Goal: Information Seeking & Learning: Find specific fact

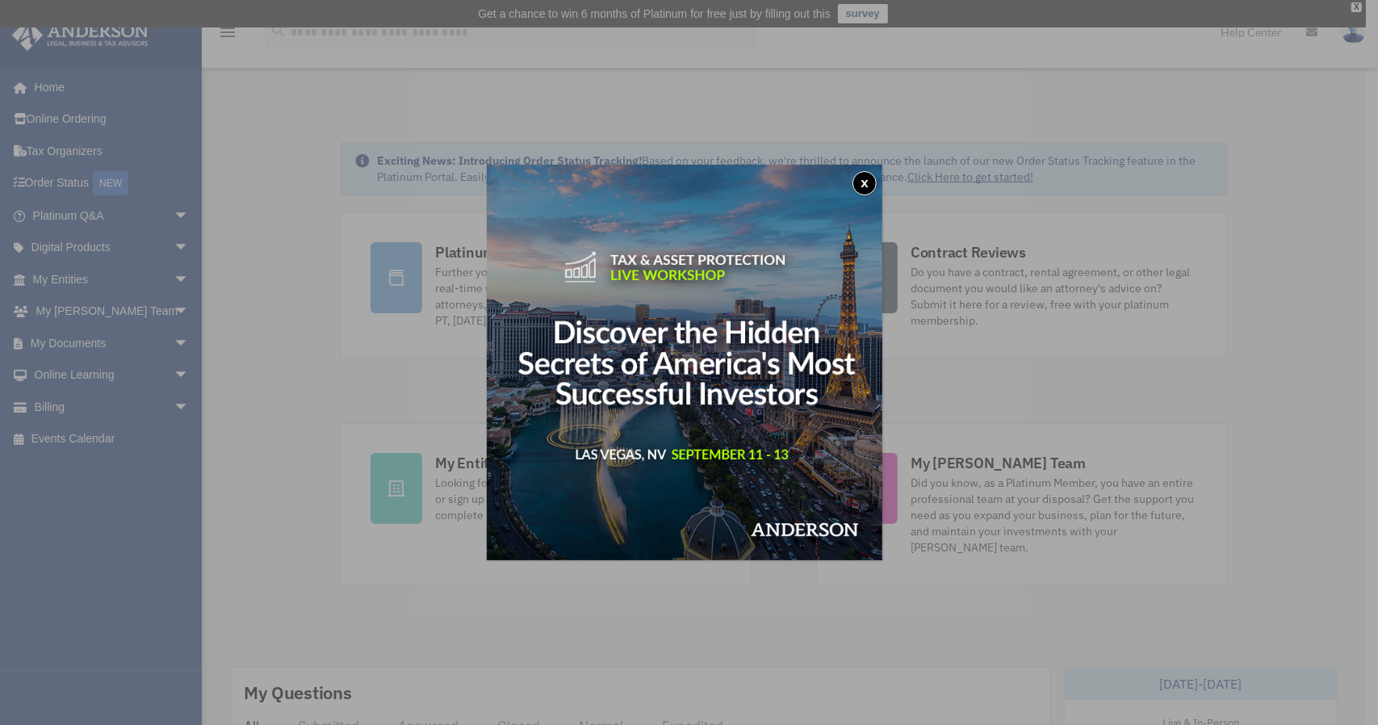
click at [86, 338] on div "x" at bounding box center [689, 362] width 1378 height 725
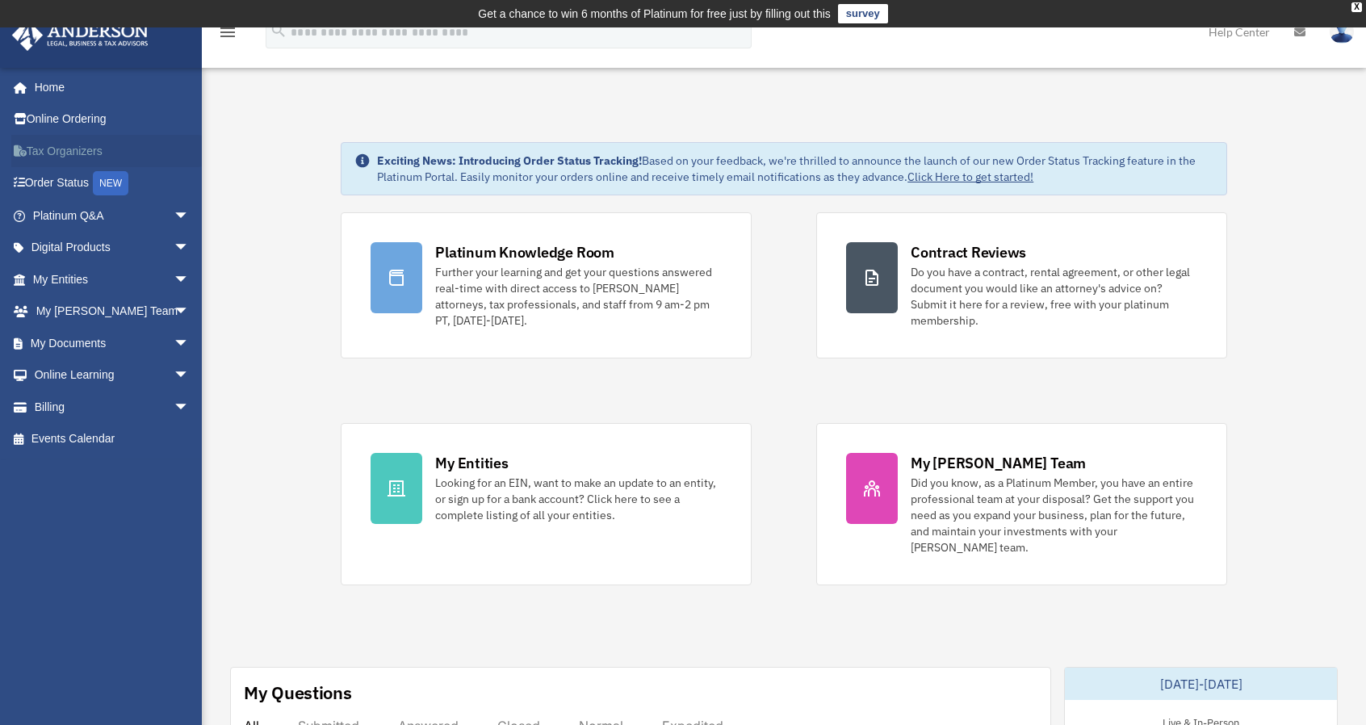
click at [80, 156] on link "Tax Organizers" at bounding box center [112, 151] width 203 height 32
click at [174, 350] on span "arrow_drop_down" at bounding box center [190, 343] width 32 height 33
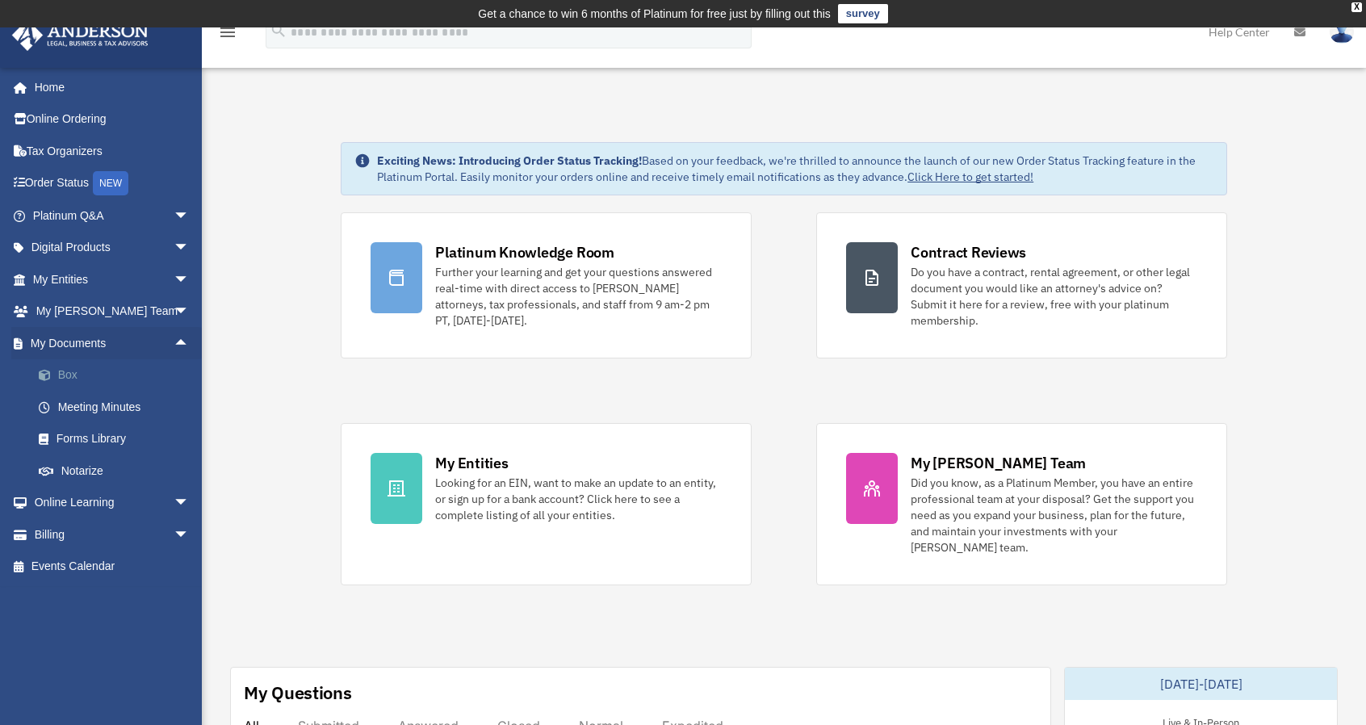
click at [71, 375] on link "Box" at bounding box center [118, 375] width 191 height 32
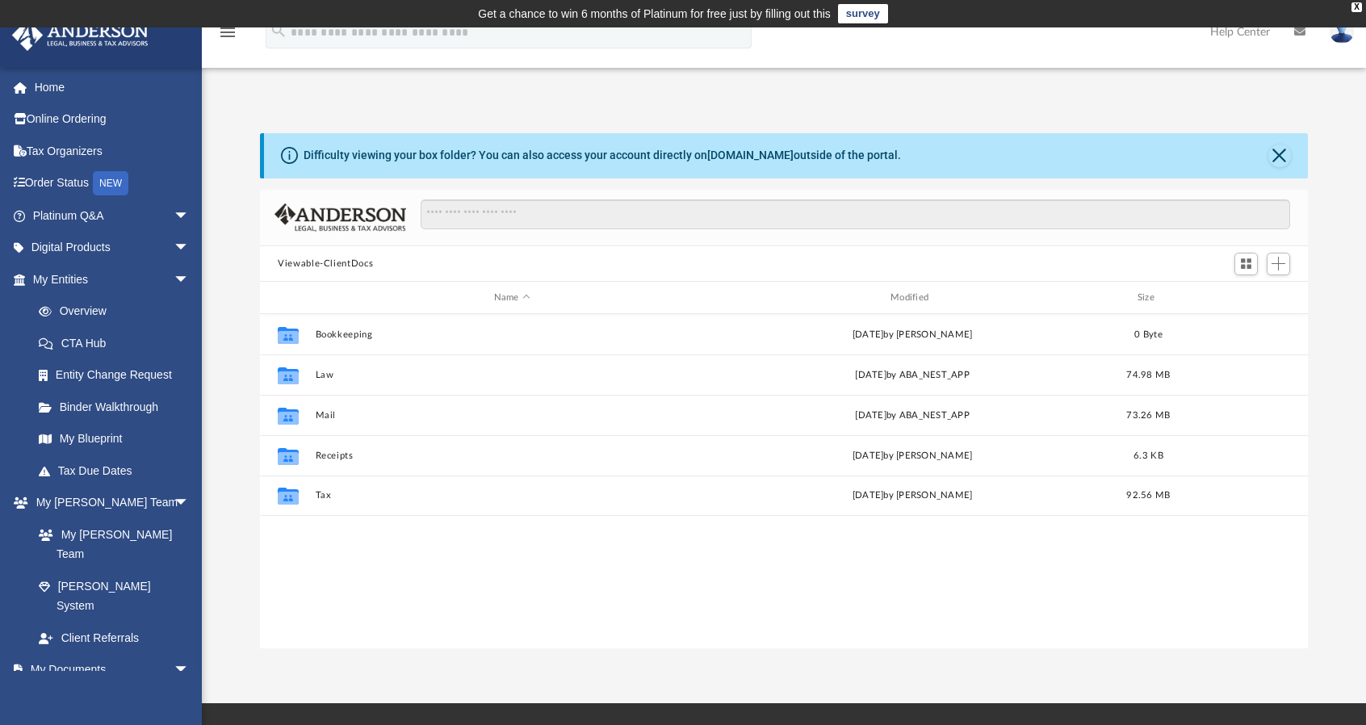
scroll to position [354, 1035]
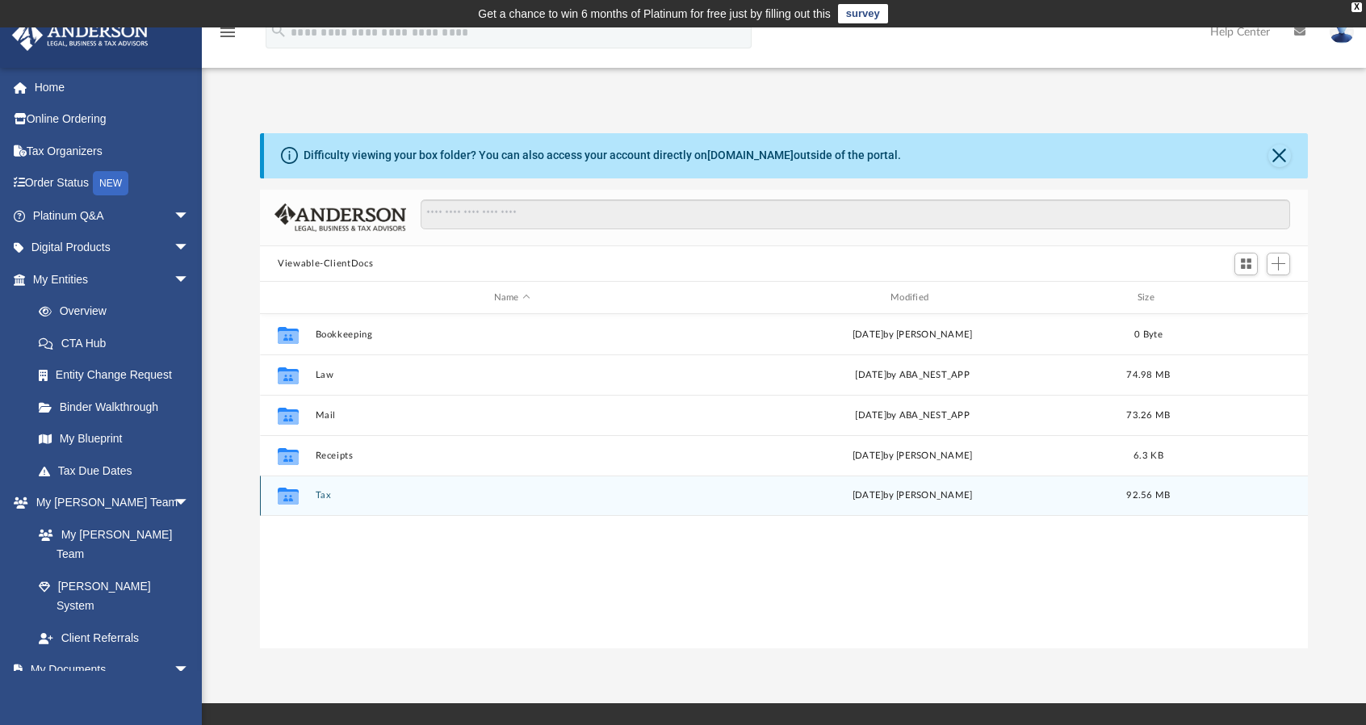
click at [297, 493] on icon "grid" at bounding box center [288, 498] width 21 height 13
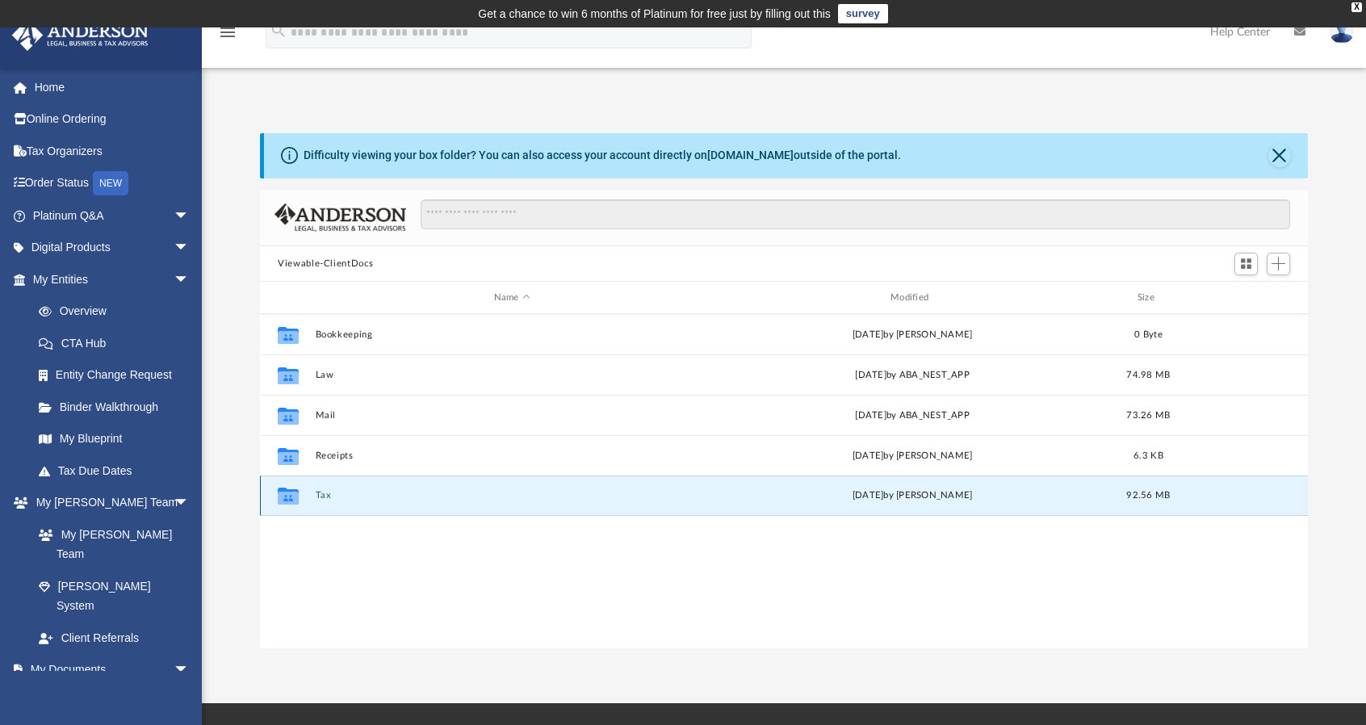
click at [284, 500] on icon "grid" at bounding box center [288, 496] width 21 height 17
click at [69, 685] on link "Box" at bounding box center [118, 701] width 191 height 32
click at [336, 494] on button "Tax" at bounding box center [512, 496] width 393 height 10
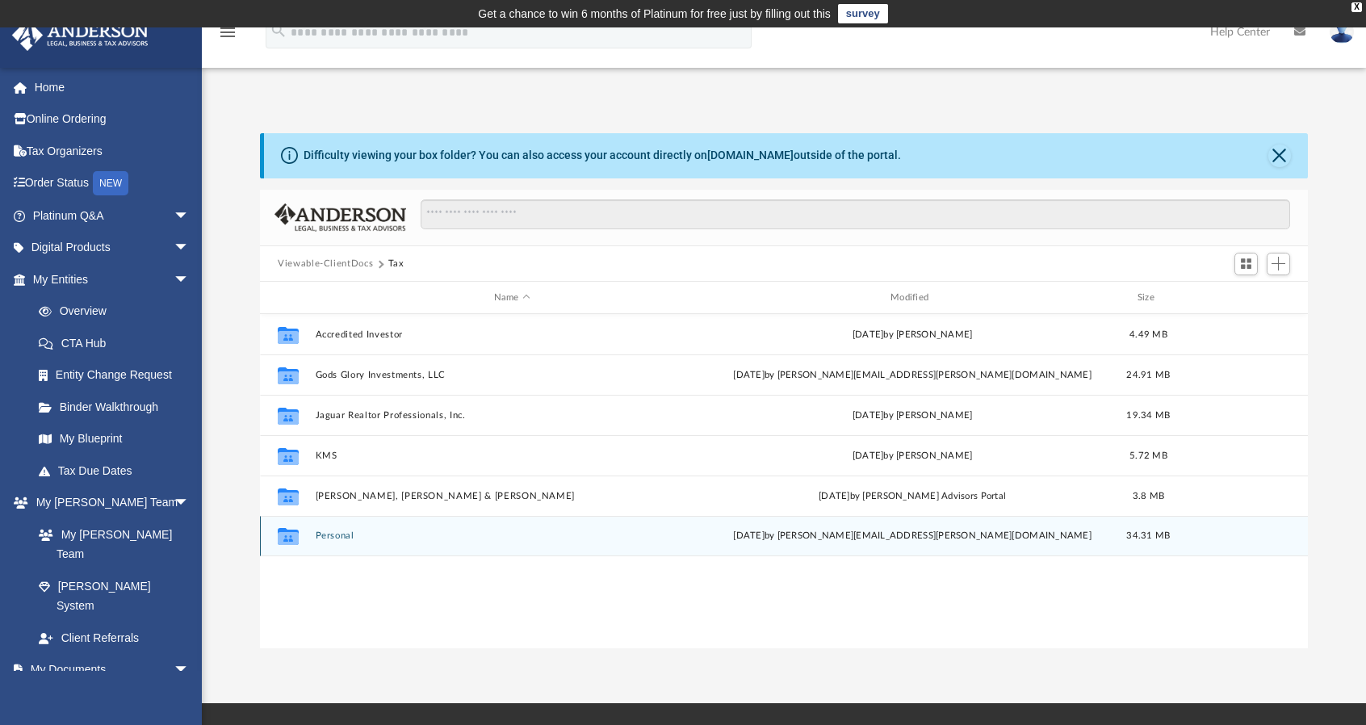
click at [344, 541] on button "Personal" at bounding box center [512, 536] width 393 height 10
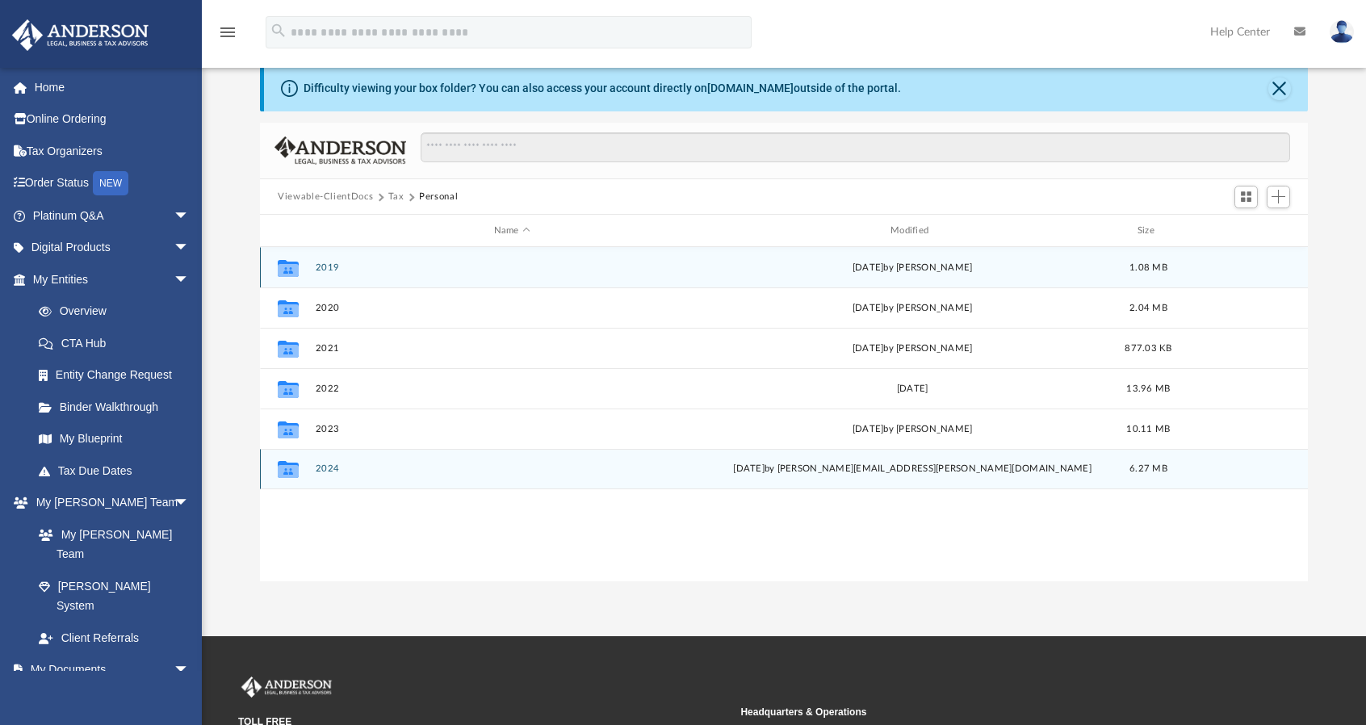
scroll to position [68, 0]
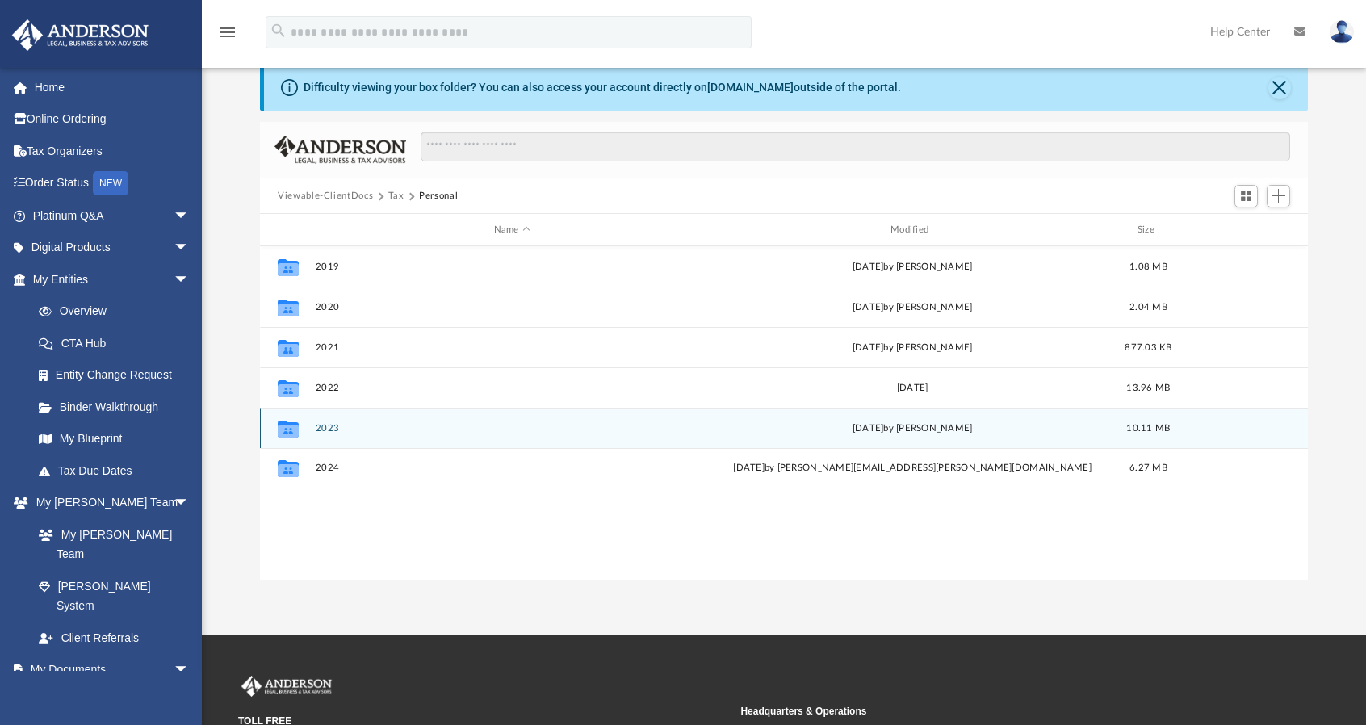
click at [289, 434] on icon "grid" at bounding box center [288, 431] width 21 height 13
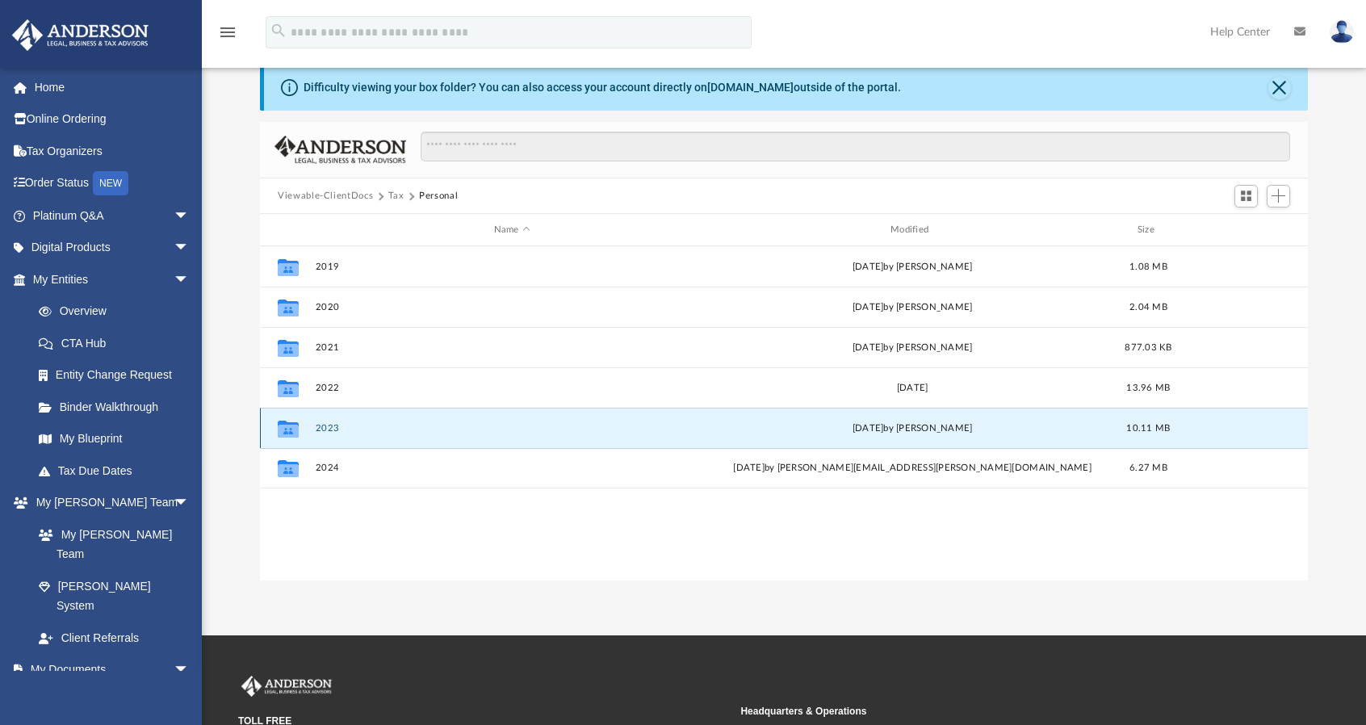
click at [306, 433] on div "Collaborated Folder" at bounding box center [288, 429] width 40 height 26
click at [287, 427] on icon "grid" at bounding box center [288, 431] width 21 height 13
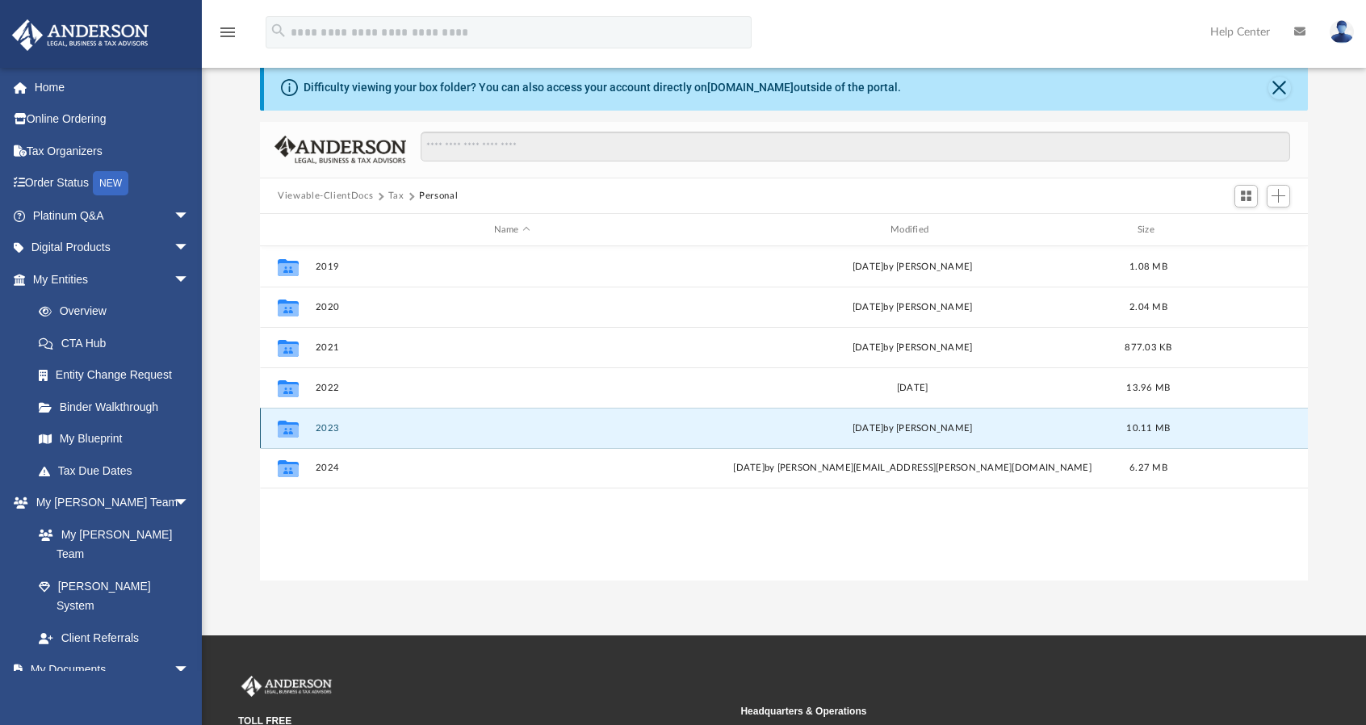
click at [287, 427] on icon "grid" at bounding box center [288, 431] width 21 height 13
click at [327, 428] on button "2023" at bounding box center [512, 428] width 393 height 10
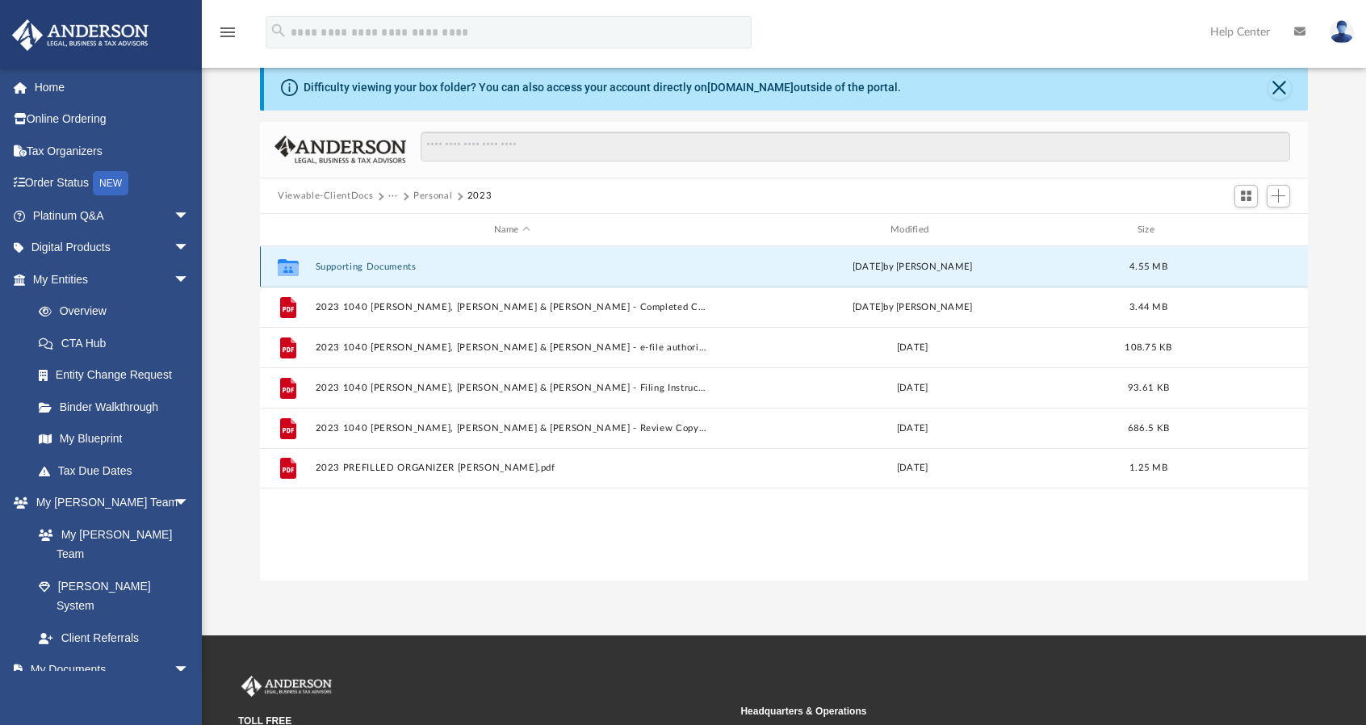
click at [352, 267] on button "Supporting Documents" at bounding box center [512, 267] width 393 height 10
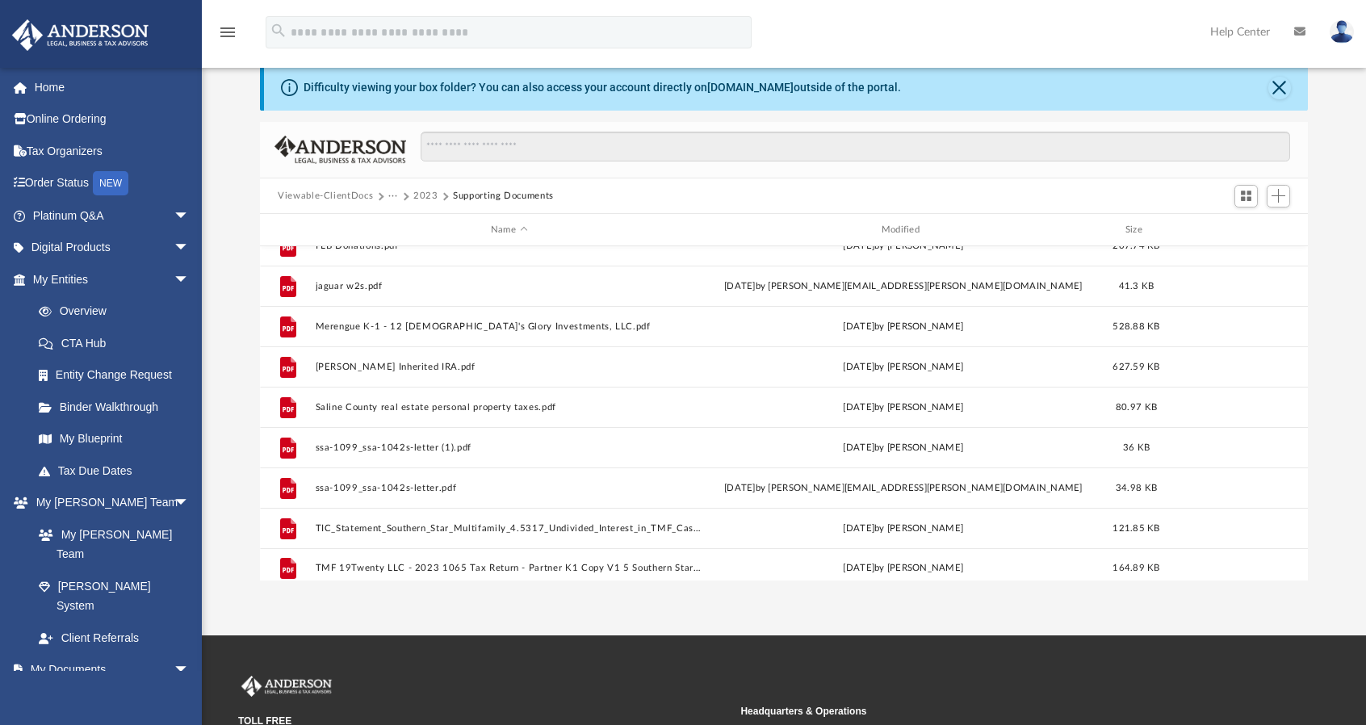
scroll to position [189, 0]
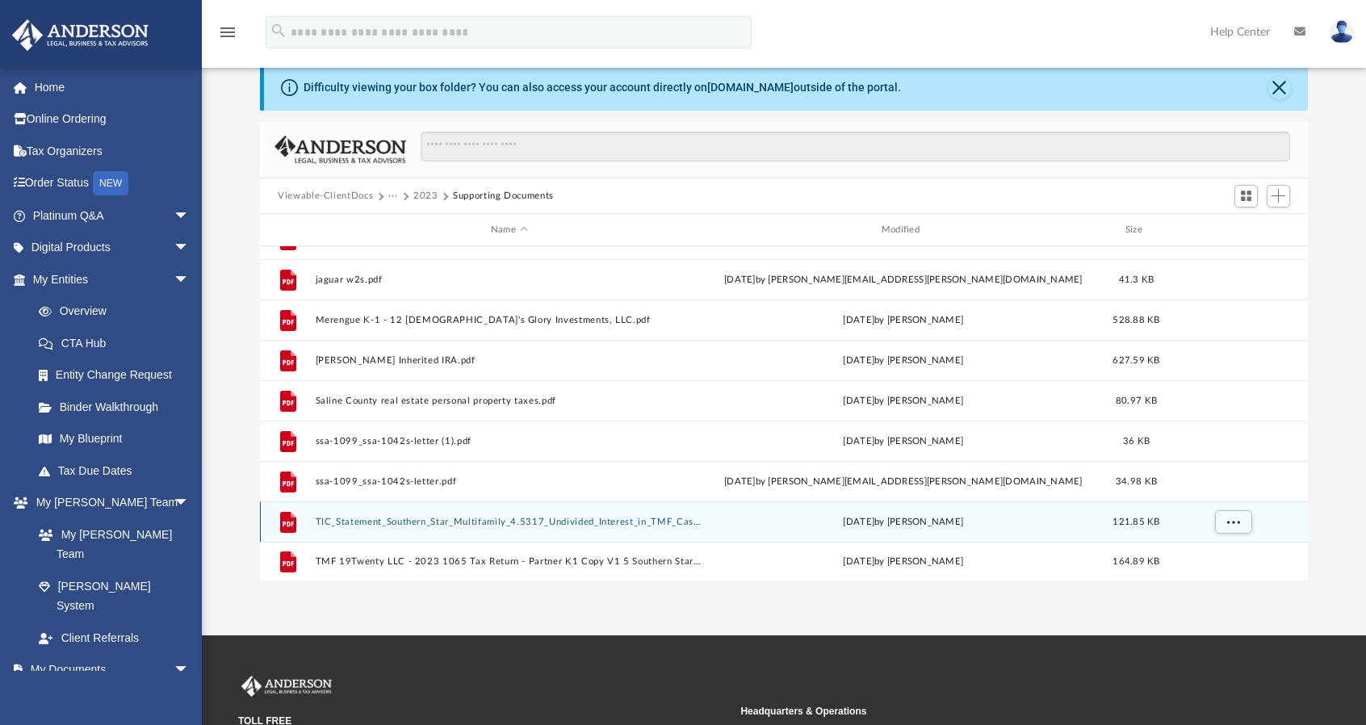
click at [630, 525] on button "TIC_Statement_Southern_Star_Multifamily_4.5317_Undivided_Interest_in_TMF_Casa_D…" at bounding box center [509, 522] width 387 height 10
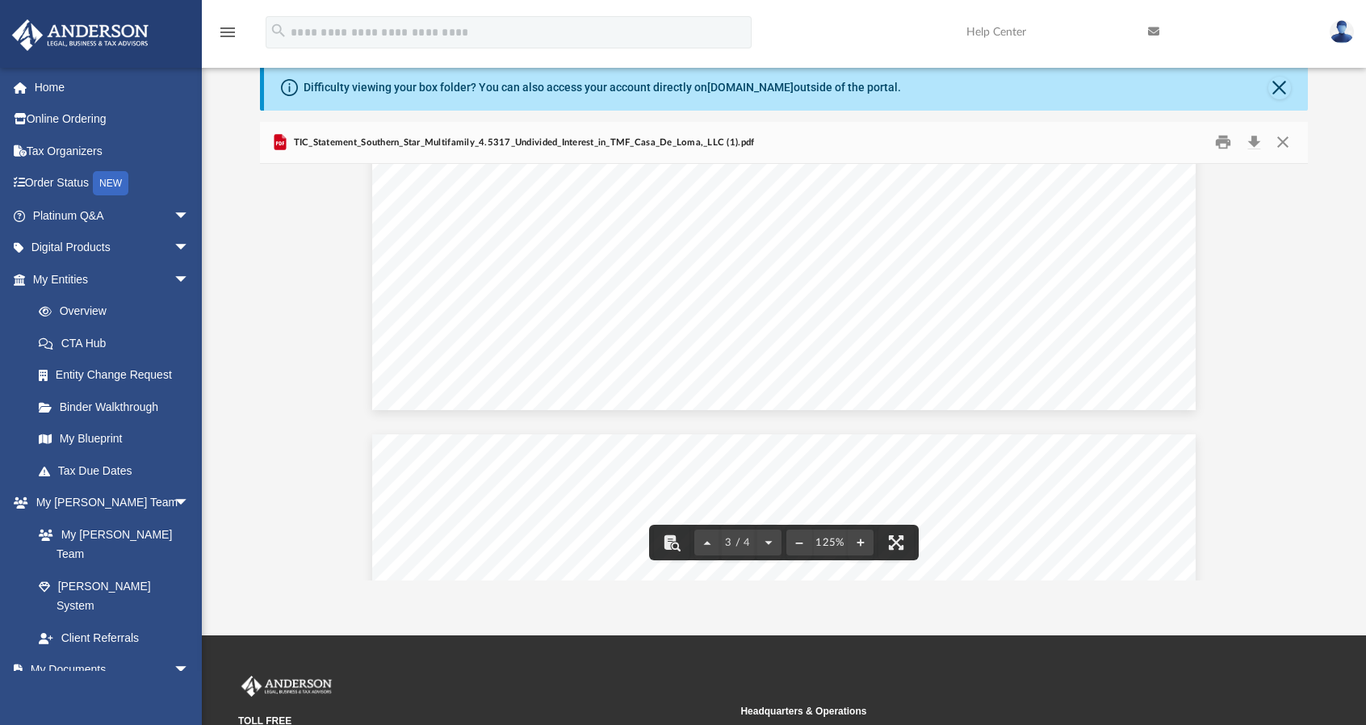
scroll to position [3009, 0]
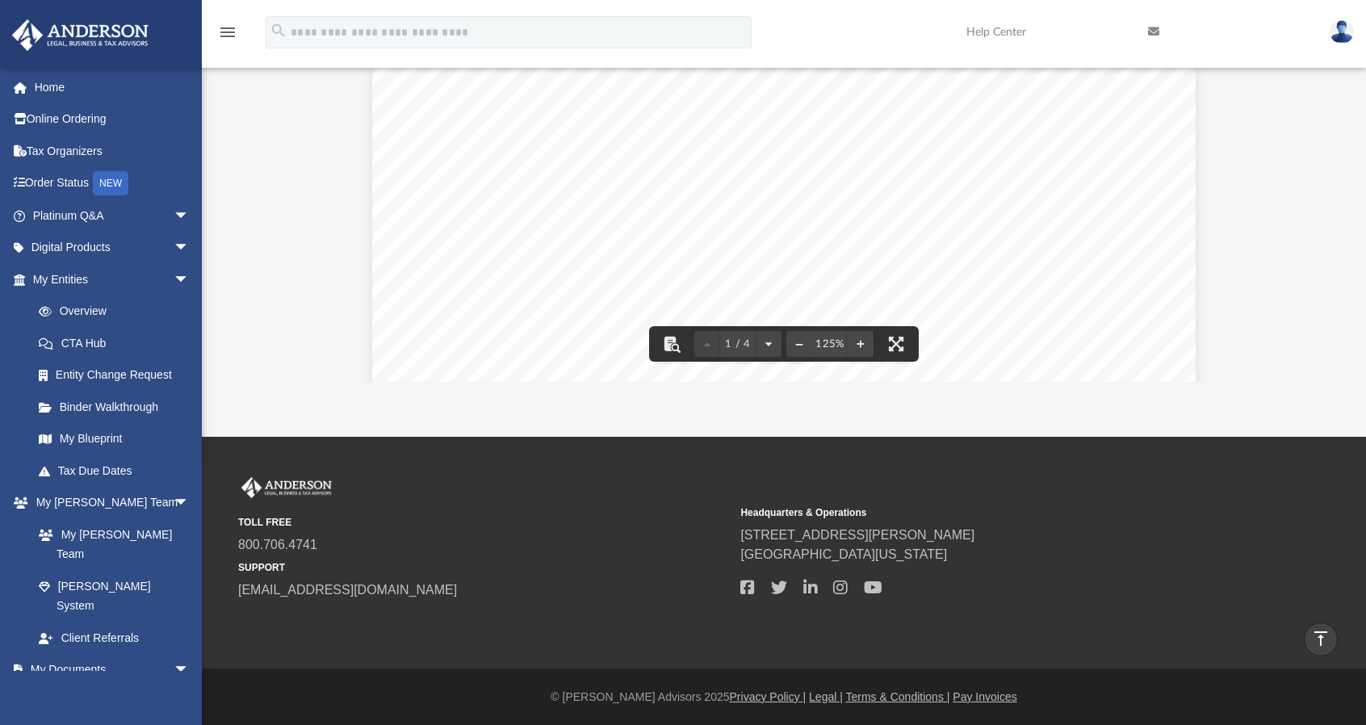
scroll to position [0, 0]
click at [1132, 326] on div "Acct # Acct Description Balance 1010 Cash - Operating 1,275.85 1013 Cash - Mana…" at bounding box center [783, 509] width 823 height 1065
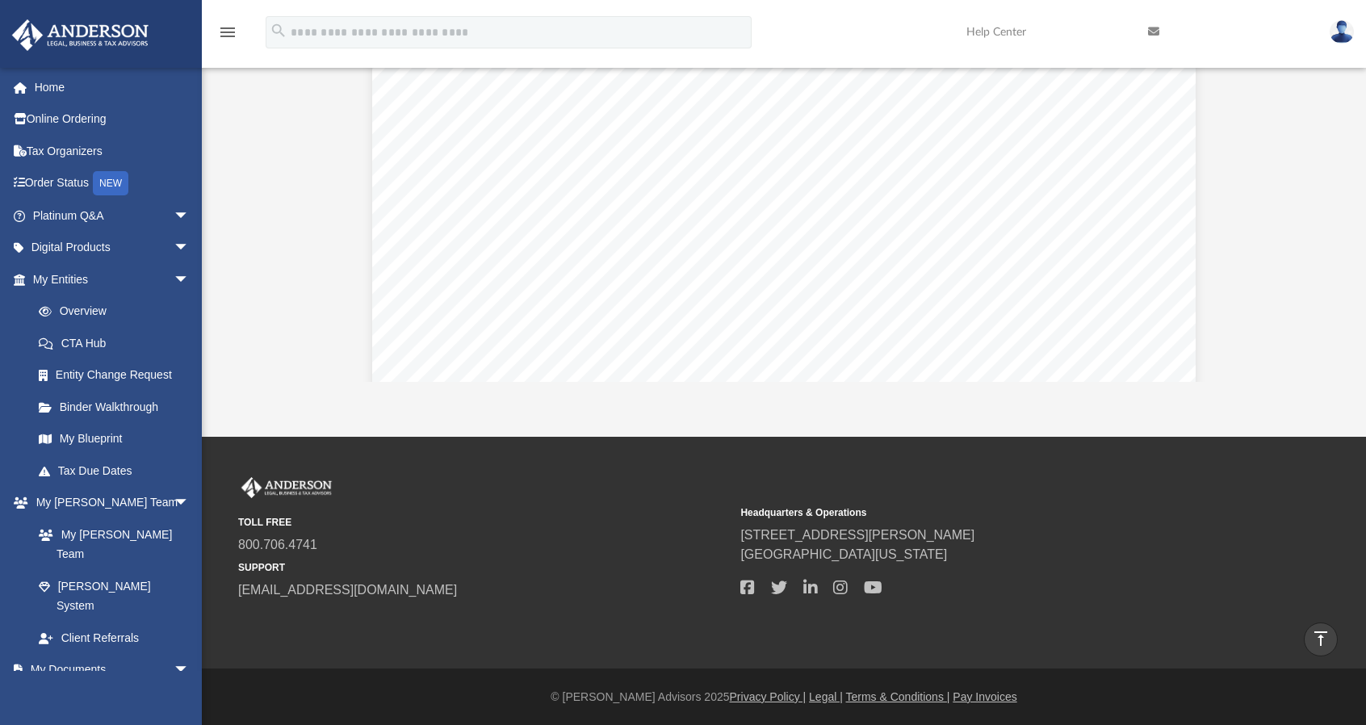
click at [1104, 318] on span "2,250.00" at bounding box center [1090, 320] width 51 height 15
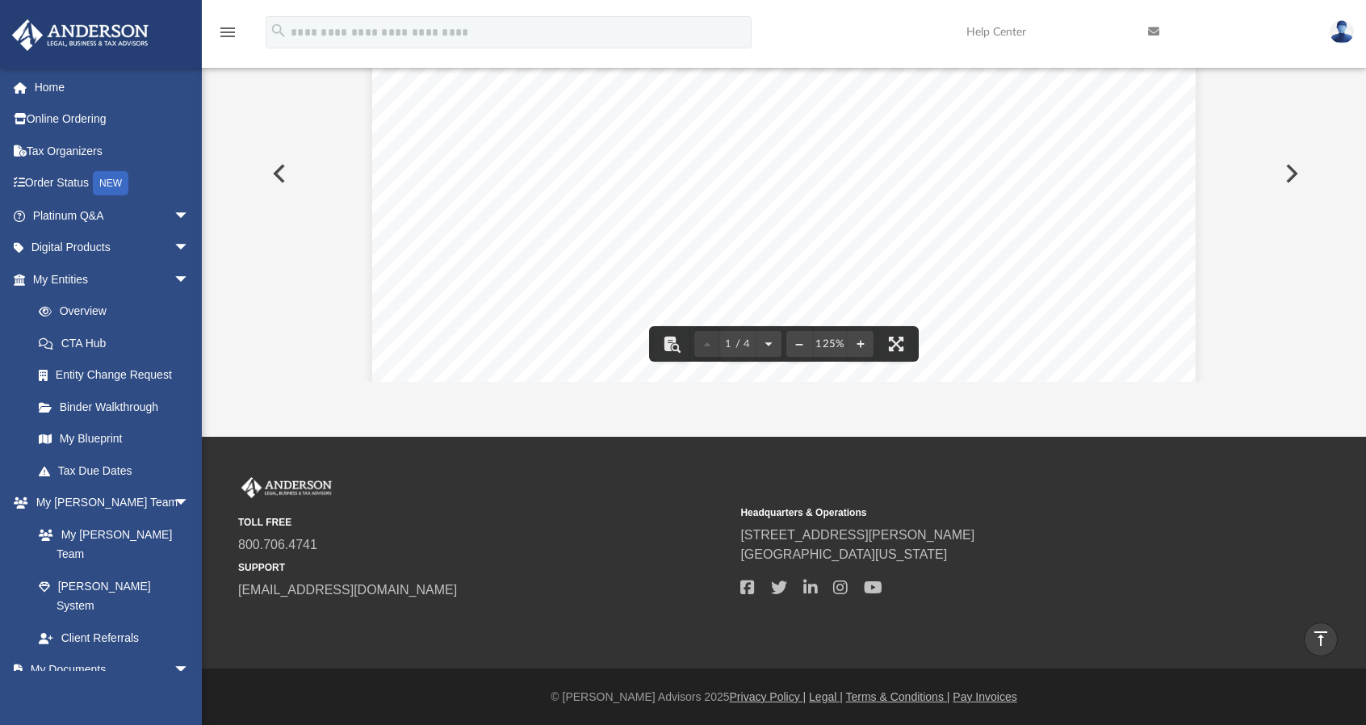
click at [1188, 287] on div "Acct # Acct Description Balance 1010 Cash - Operating 1,275.85 1013 Cash - Mana…" at bounding box center [783, 187] width 823 height 1065
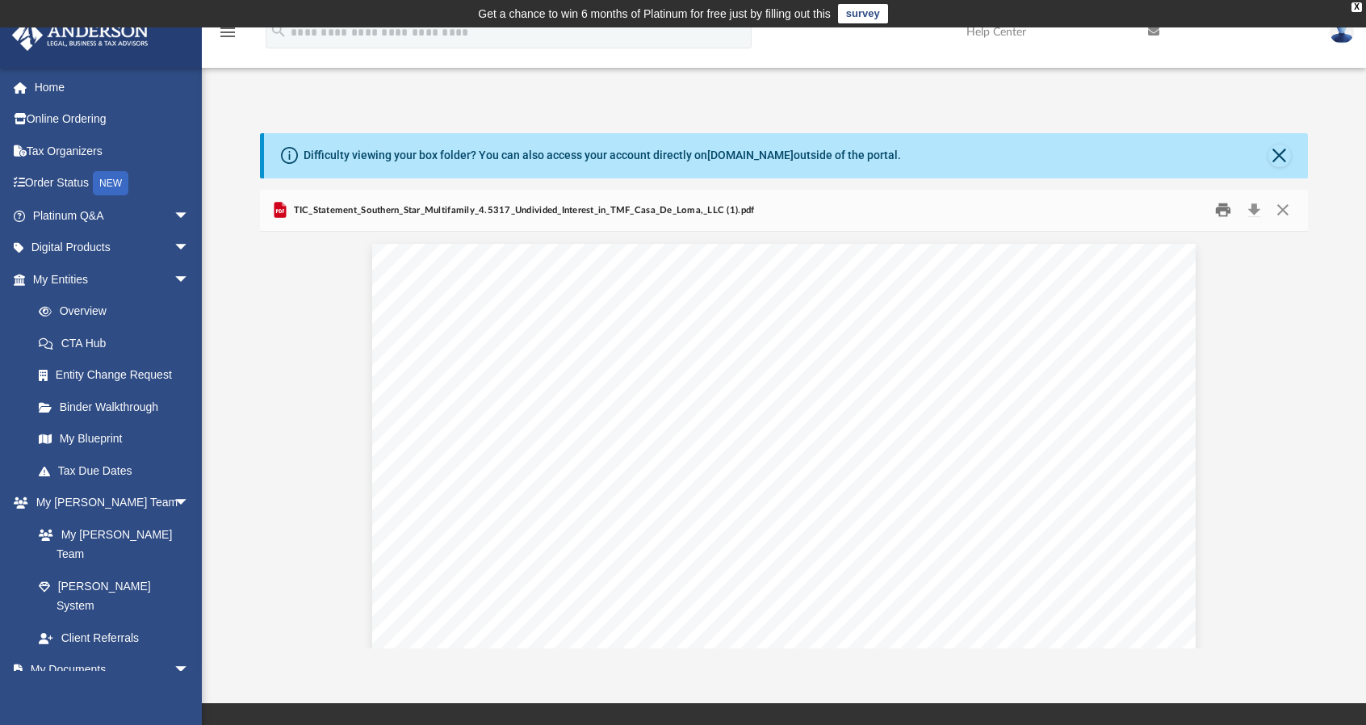
click at [1232, 204] on button "Print" at bounding box center [1223, 210] width 32 height 25
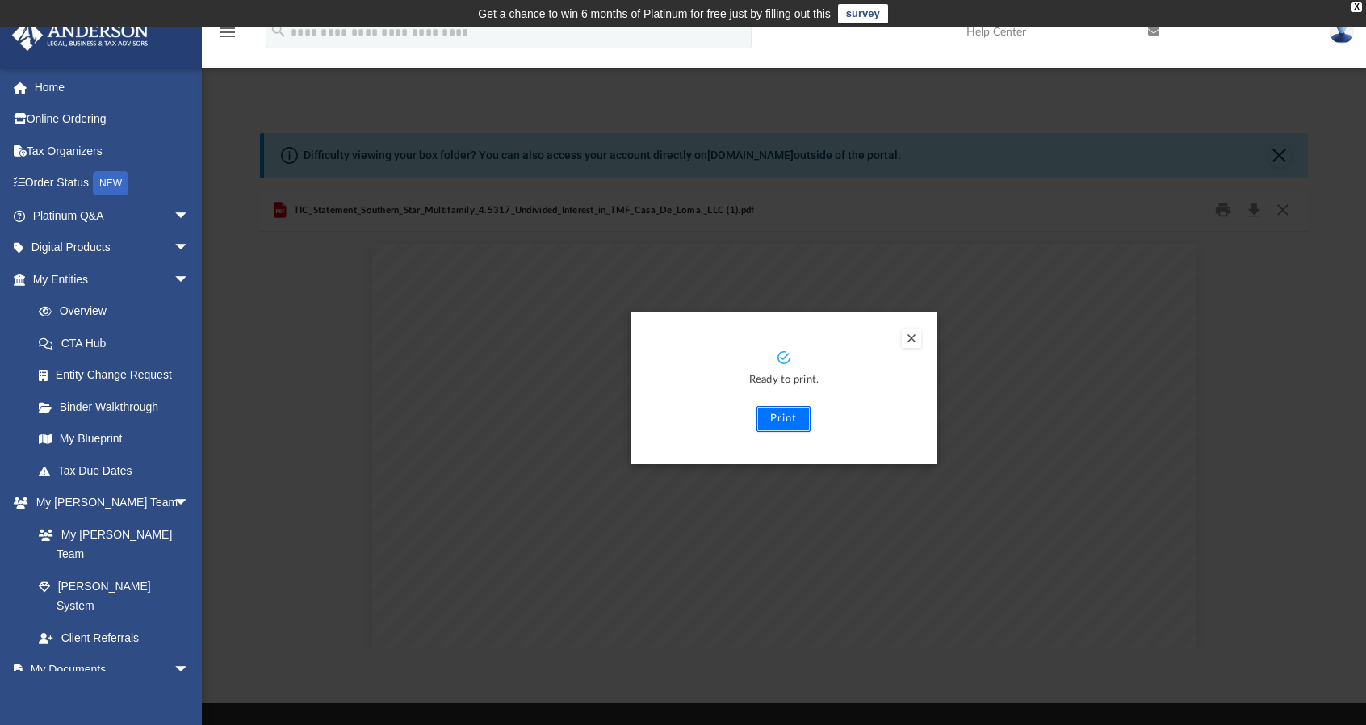
click at [770, 406] on button "Print" at bounding box center [783, 419] width 54 height 26
